Goal: Task Accomplishment & Management: Manage account settings

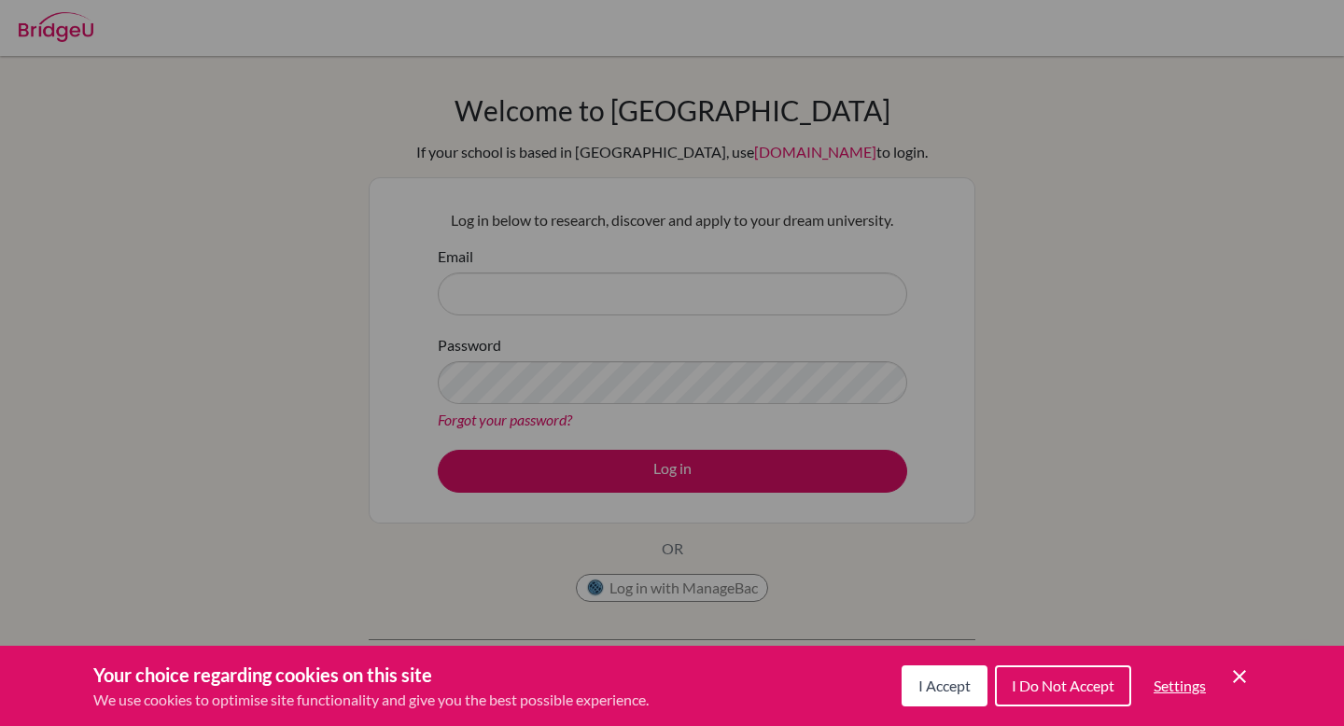
click at [942, 696] on button "I Accept" at bounding box center [945, 686] width 86 height 41
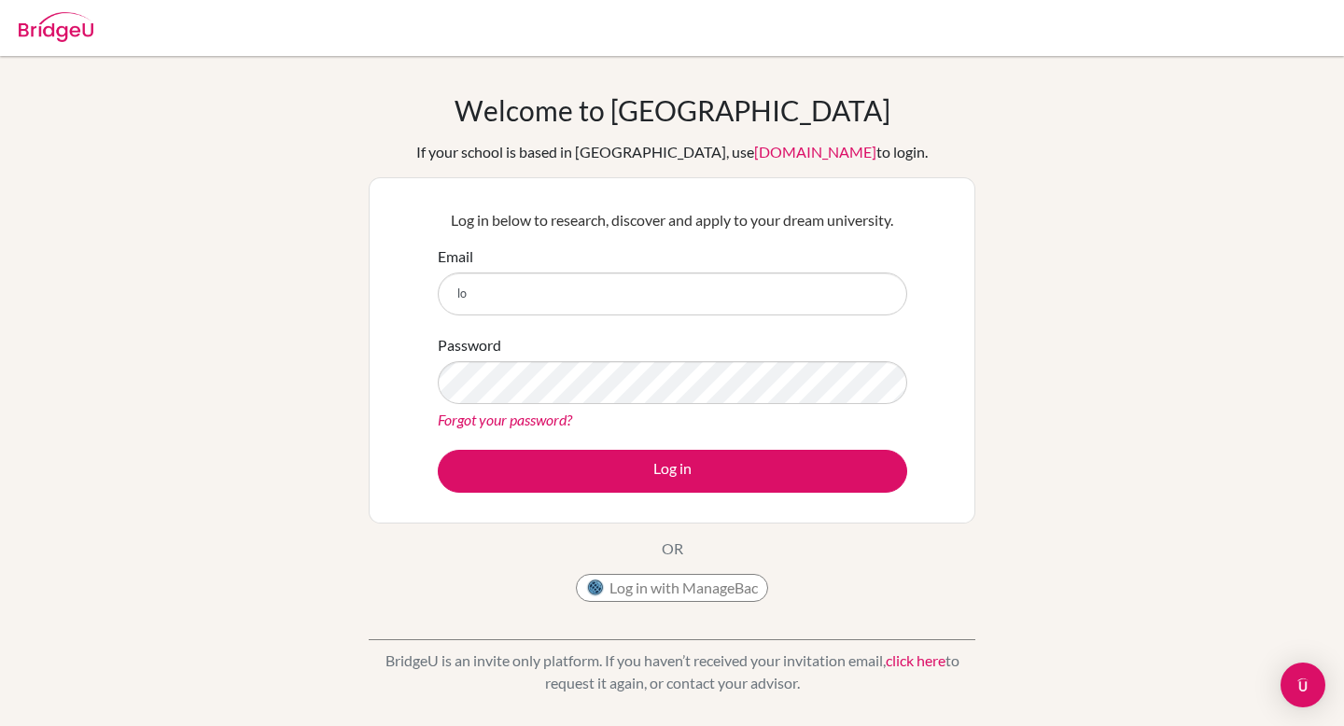
type input "l"
type input "loardojmc@gmail.com"
click at [536, 420] on link "Forgot your password?" at bounding box center [505, 420] width 134 height 18
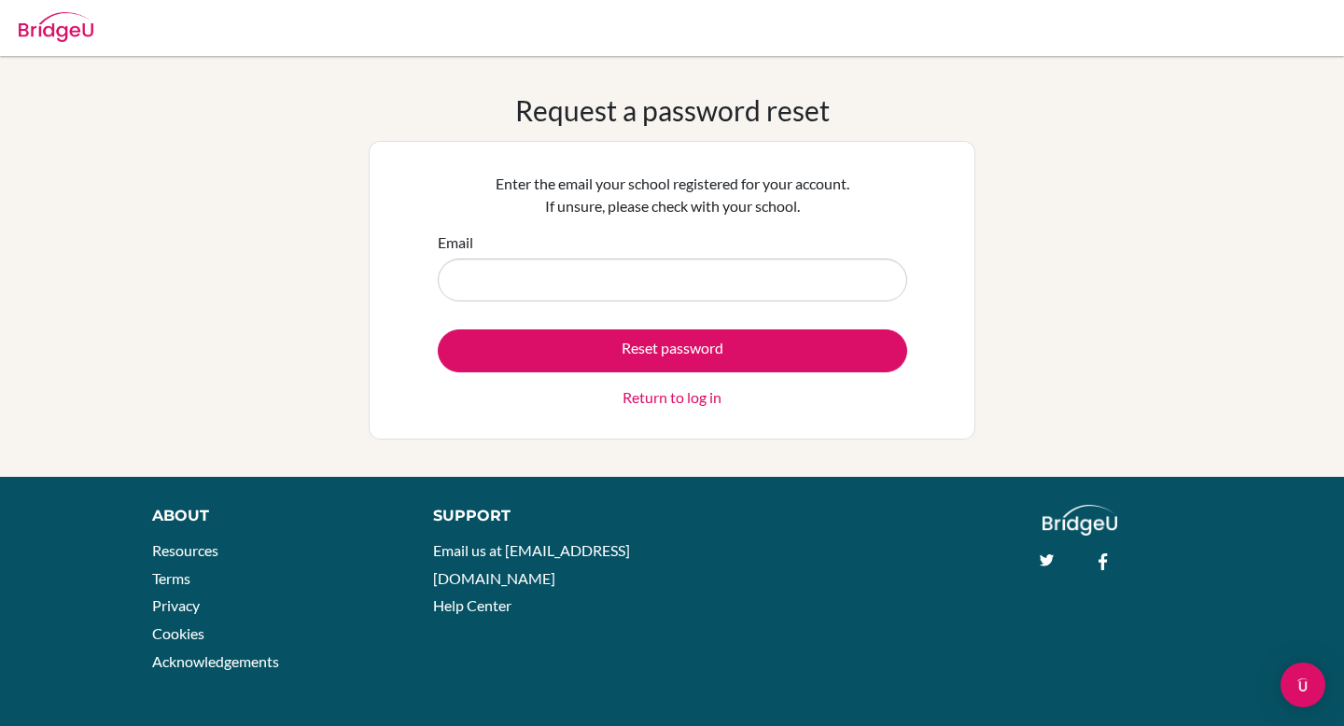
click at [677, 399] on link "Return to log in" at bounding box center [672, 397] width 99 height 22
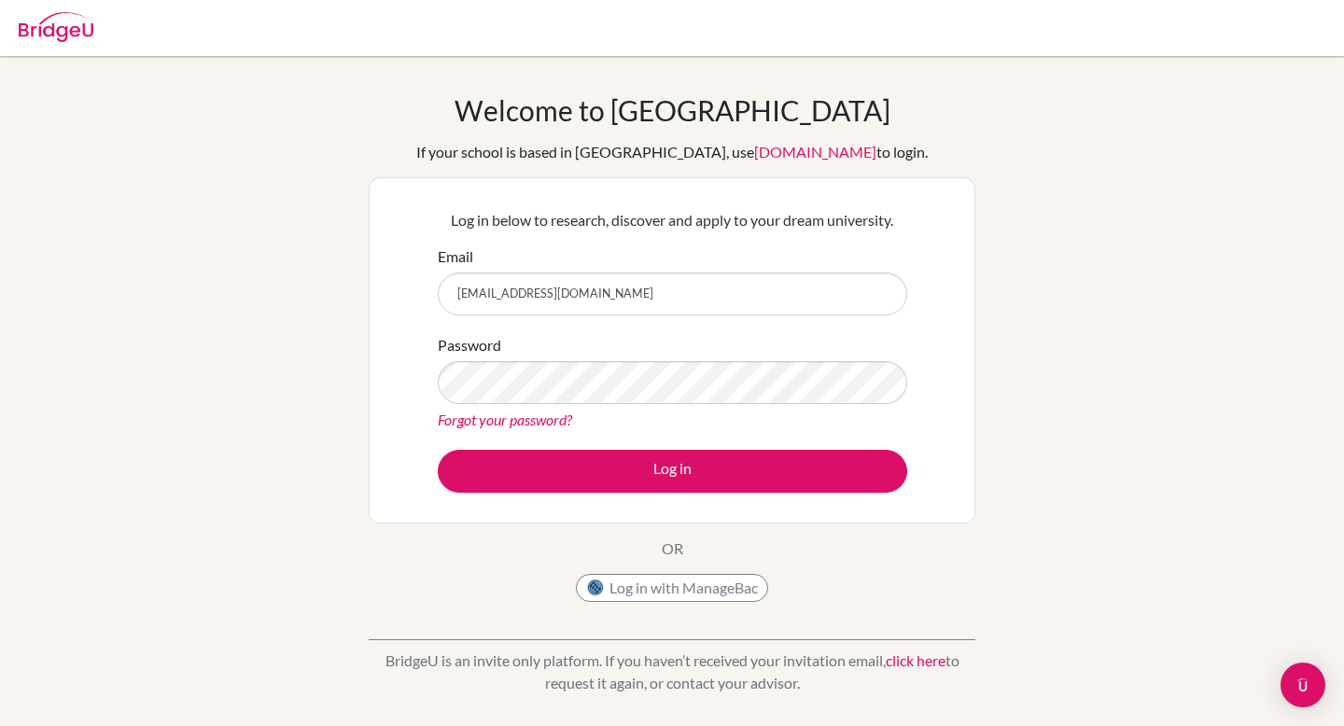
type input "lmedina@cicvalencia.org"
click at [542, 424] on link "Forgot your password?" at bounding box center [505, 420] width 134 height 18
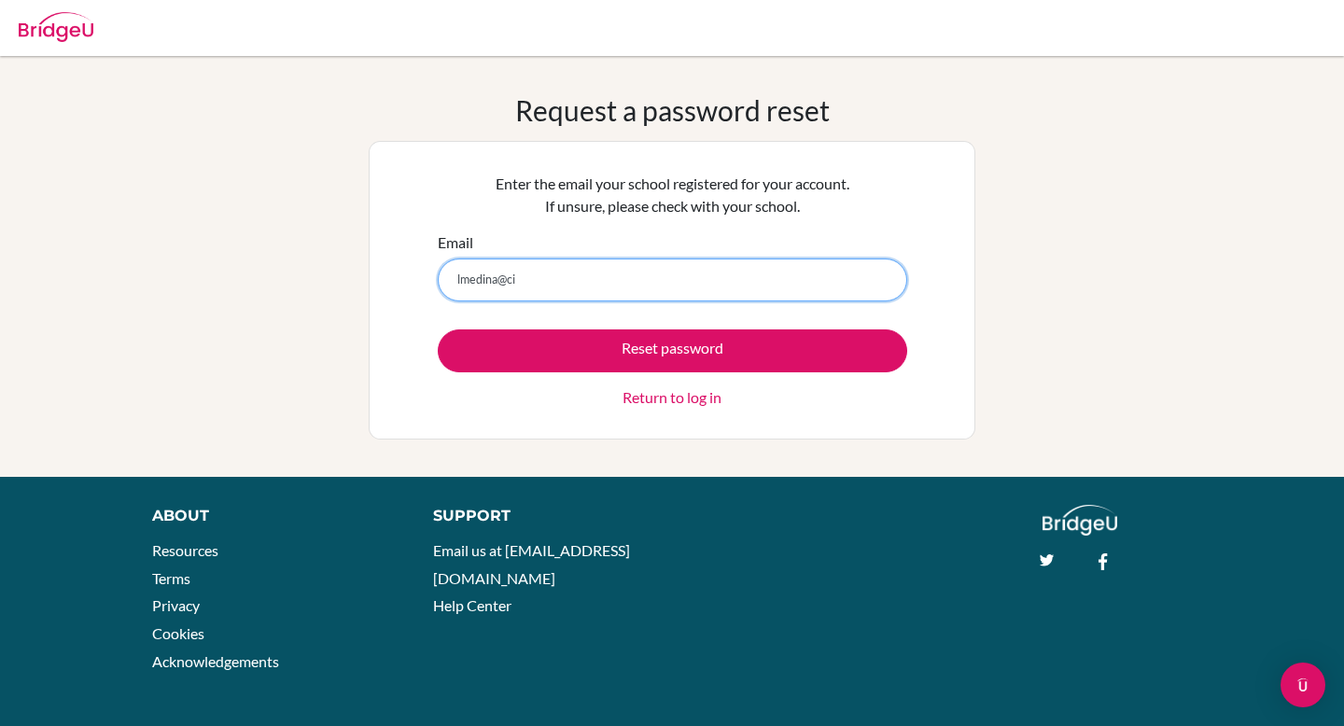
type input "lmedina@ci"
